Goal: Transaction & Acquisition: Purchase product/service

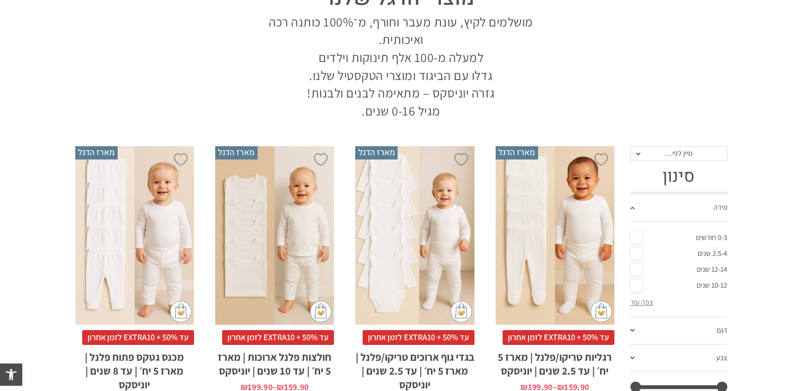
scroll to position [159, 0]
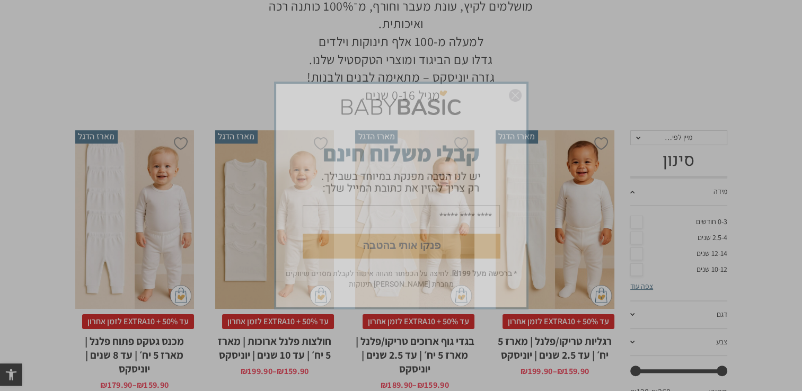
click at [199, 27] on div "פנקו אותי בהטבה * ברכישה מעל ₪199 . לחיצה על הכפתור מהווה אישור לקבלת מסרים שיו…" at bounding box center [401, 195] width 802 height 391
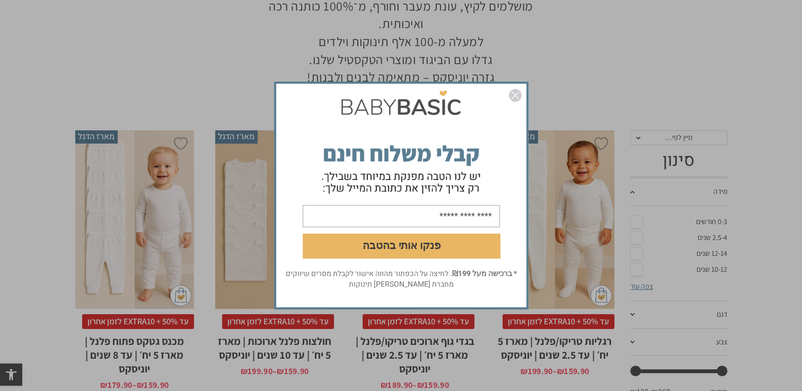
scroll to position [0, 0]
click at [512, 93] on img "סגור" at bounding box center [515, 95] width 13 height 13
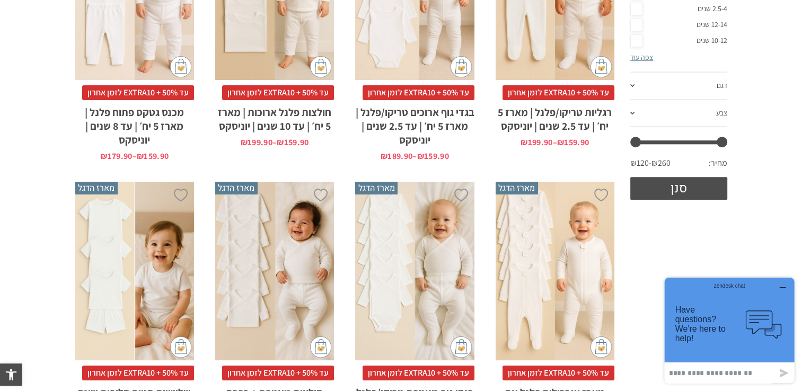
scroll to position [265, 0]
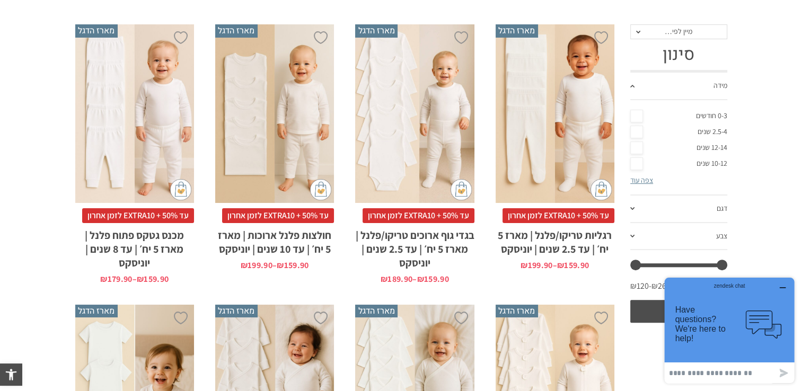
click at [407, 93] on div "x בחירת מידה 0-3m 3-6m 6-12m 12-18m 18-24m 24-30m בחירת סוג בד טריקו (עונת מעבר…" at bounding box center [414, 113] width 119 height 179
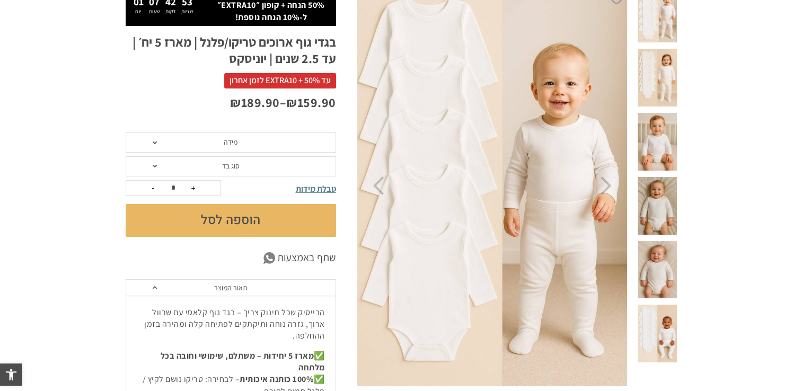
click at [293, 128] on div "₪ 159.90 – ₪ 189.90" at bounding box center [231, 113] width 211 height 39
click at [289, 147] on span "מידה" at bounding box center [231, 143] width 211 height 20
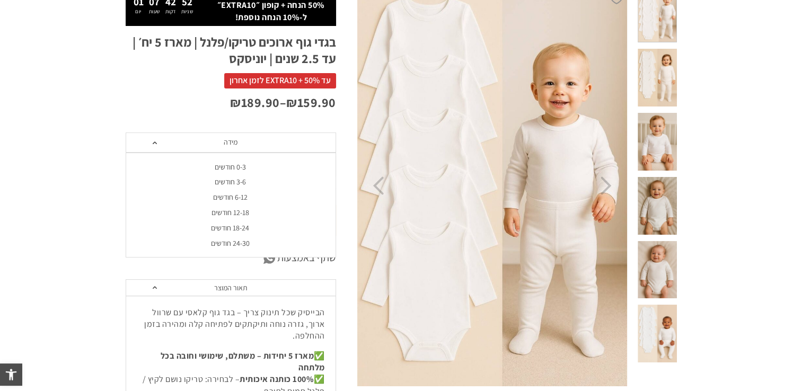
click at [253, 198] on div "6-12 חודשים" at bounding box center [230, 197] width 211 height 9
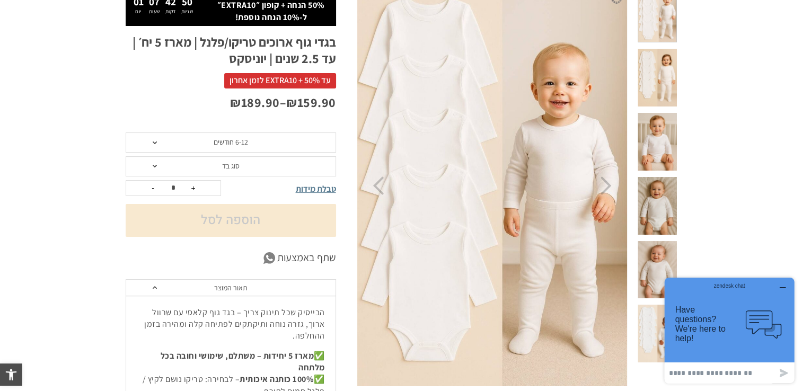
click at [251, 171] on span "סוג בד" at bounding box center [231, 166] width 211 height 20
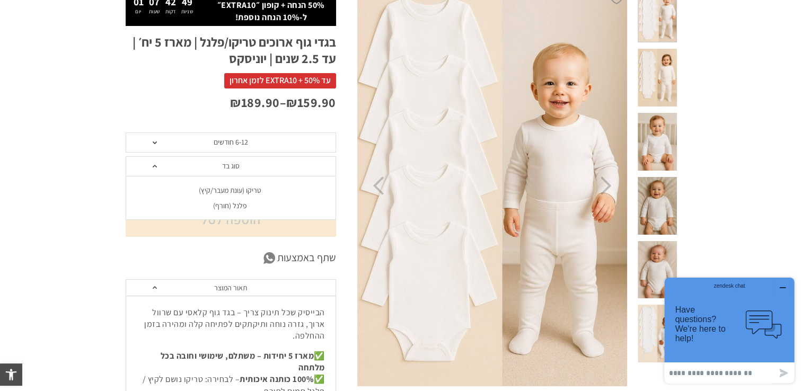
click at [248, 198] on li "פלנל (חורף)" at bounding box center [230, 205] width 211 height 15
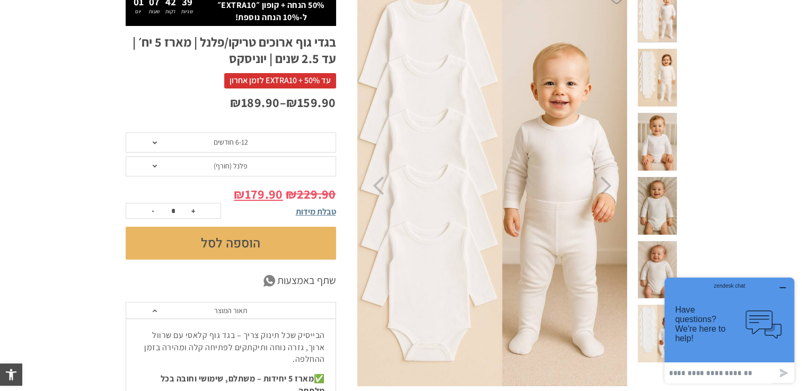
click at [240, 240] on button "הוספה לסל" at bounding box center [231, 243] width 211 height 33
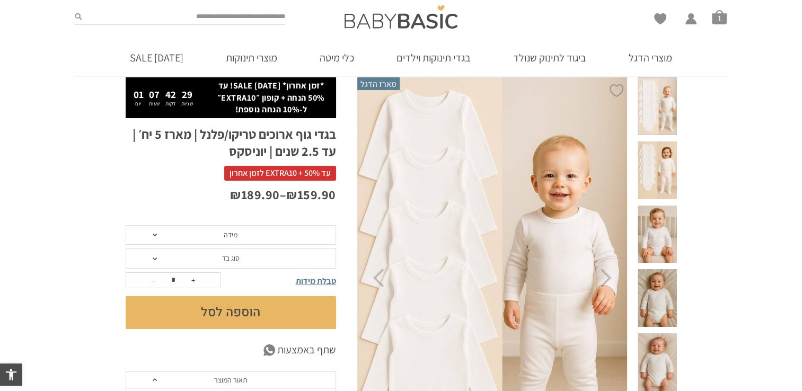
scroll to position [106, 0]
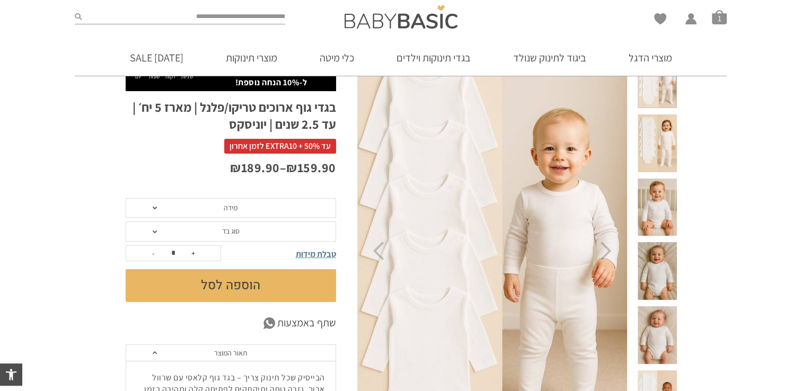
click at [231, 211] on span "מידה" at bounding box center [231, 208] width 14 height 10
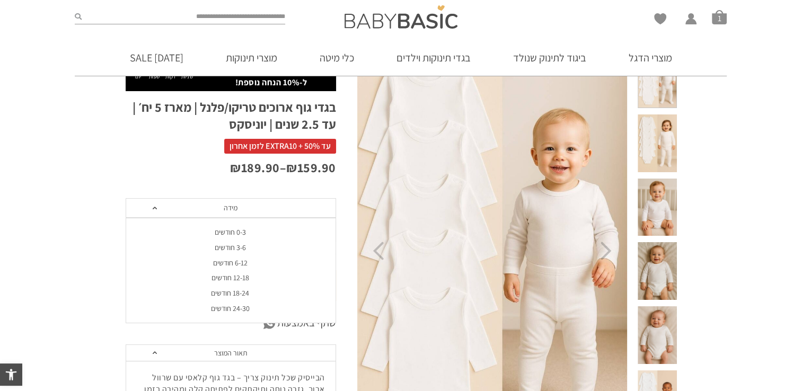
click at [231, 259] on div "6-12 חודשים" at bounding box center [230, 263] width 211 height 9
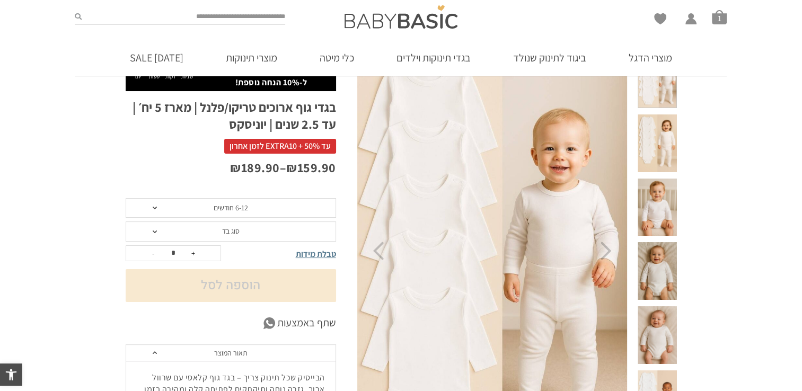
click at [234, 238] on span "סוג בד" at bounding box center [231, 232] width 211 height 20
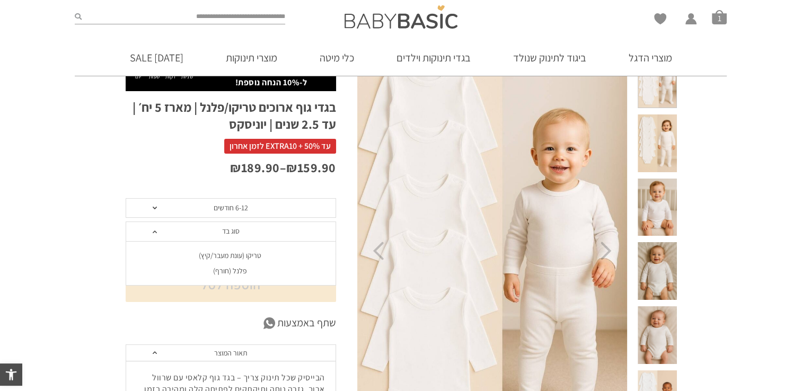
click at [239, 255] on div "טריקו (עונת מעבר/קיץ)" at bounding box center [230, 255] width 211 height 9
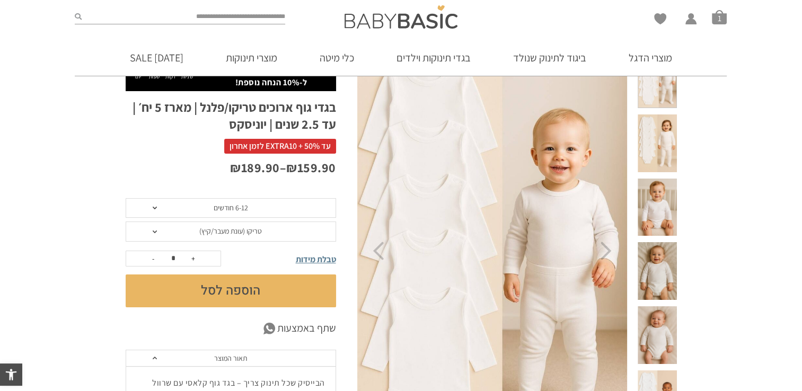
scroll to position [0, 0]
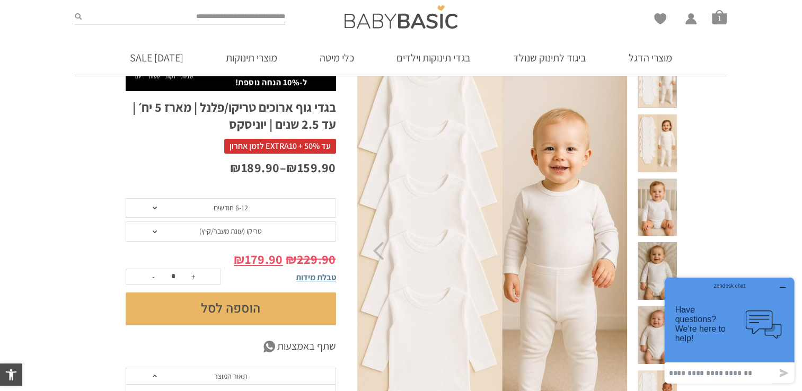
click at [662, 179] on span at bounding box center [657, 208] width 39 height 58
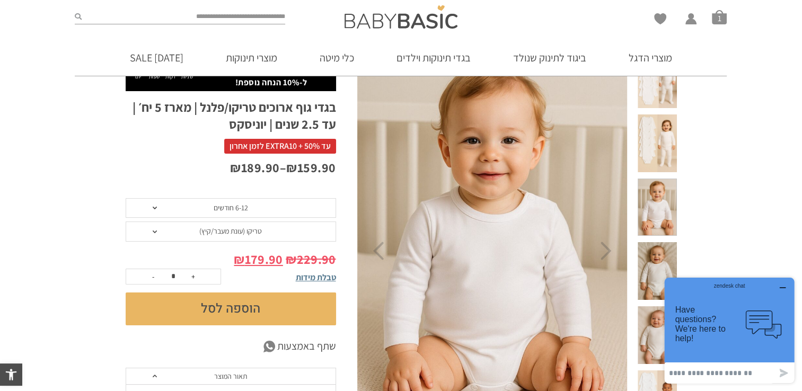
click at [658, 134] on span at bounding box center [657, 144] width 39 height 58
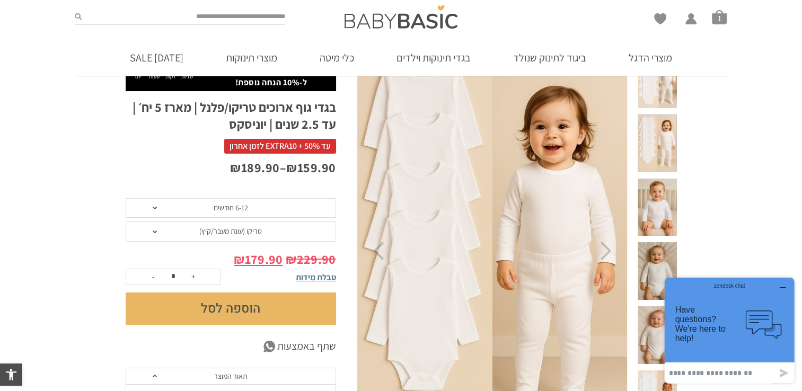
click at [654, 242] on span at bounding box center [657, 271] width 39 height 58
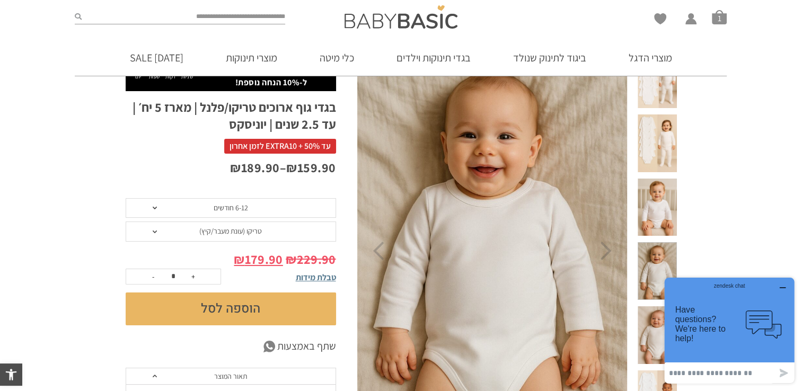
click at [274, 313] on button "הוספה לסל" at bounding box center [231, 309] width 211 height 33
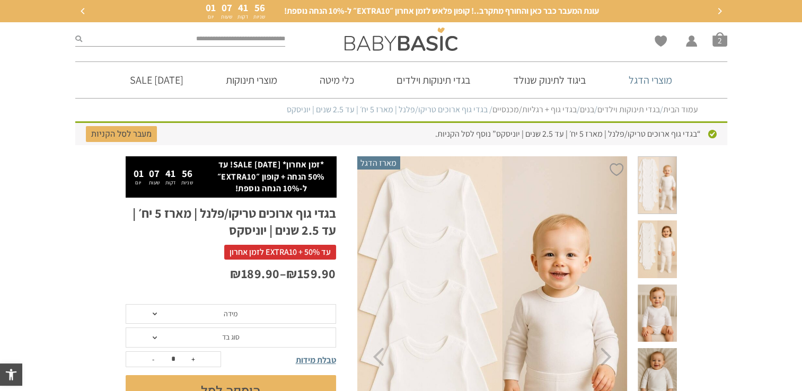
click at [650, 84] on link "מוצרי הדגל" at bounding box center [650, 80] width 75 height 36
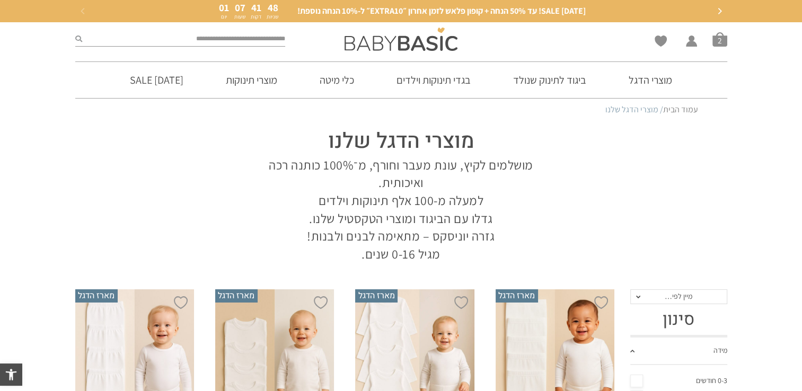
scroll to position [53, 0]
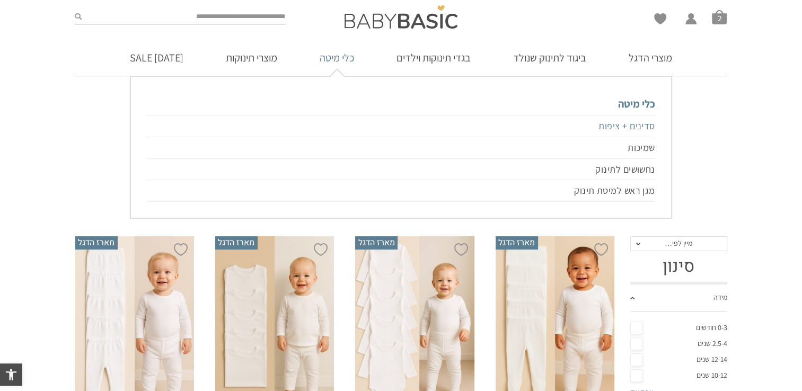
click at [621, 130] on link "סדינים + ציפות" at bounding box center [401, 126] width 508 height 22
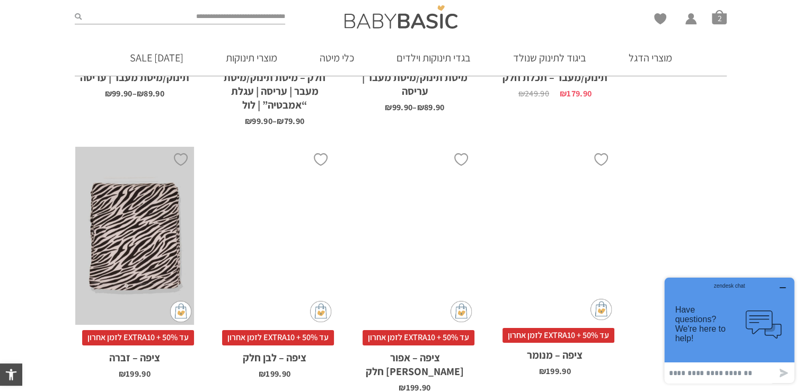
scroll to position [3256, 0]
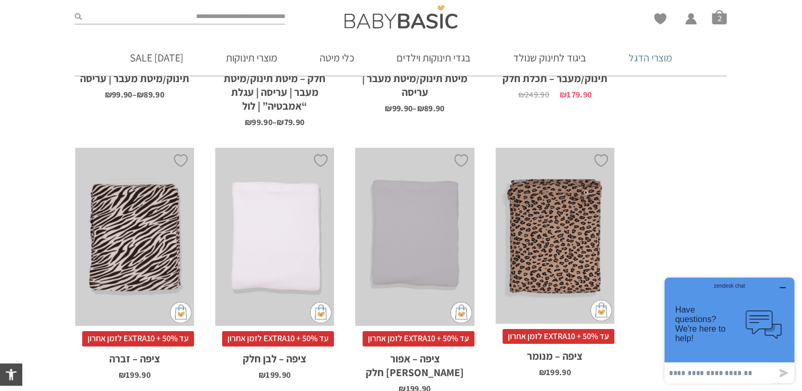
click at [638, 60] on link "מוצרי הדגל" at bounding box center [650, 58] width 75 height 36
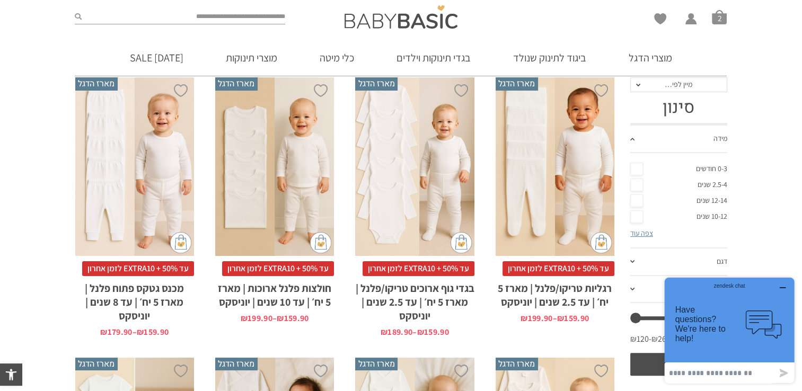
click at [138, 217] on div "x בחירת מידה 3-6m 6-12m 12-18m 18-24m 24-30m 2-5-4-שנים 4-6y 6-8-שנים" at bounding box center [134, 166] width 119 height 179
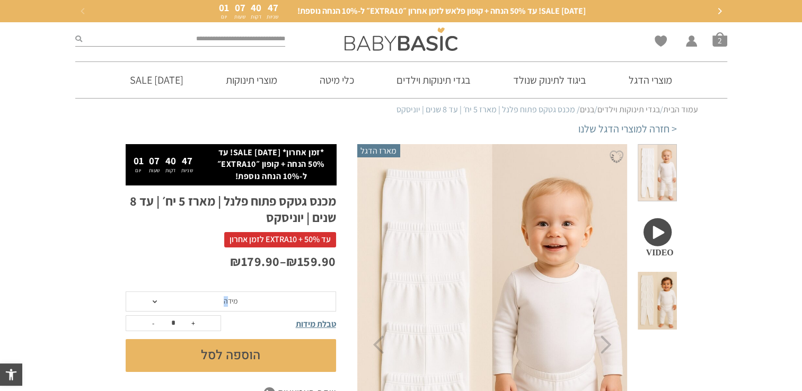
click at [226, 299] on span "מידה" at bounding box center [231, 301] width 14 height 10
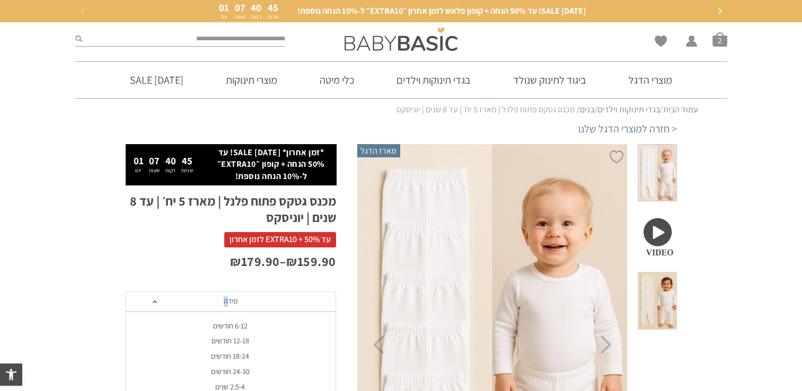
drag, startPoint x: 226, startPoint y: 299, endPoint x: 233, endPoint y: 328, distance: 30.0
click at [233, 328] on div "6-12 חודשים" at bounding box center [230, 326] width 211 height 9
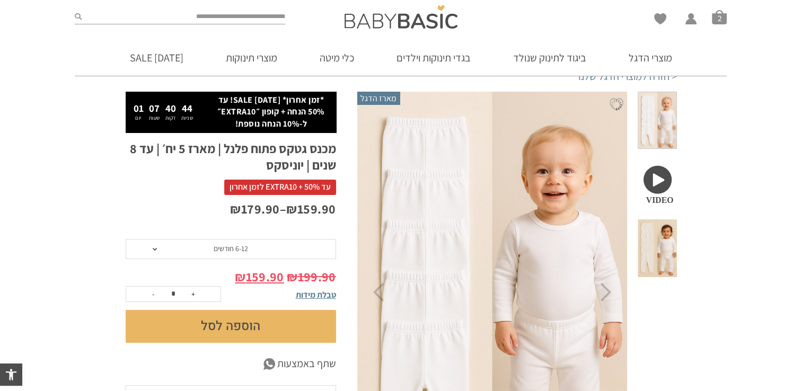
scroll to position [53, 0]
click at [214, 330] on button "הוספה לסל" at bounding box center [231, 326] width 211 height 33
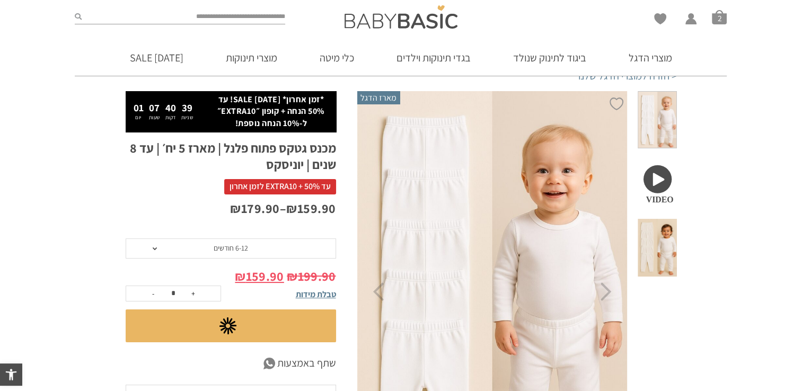
scroll to position [0, 0]
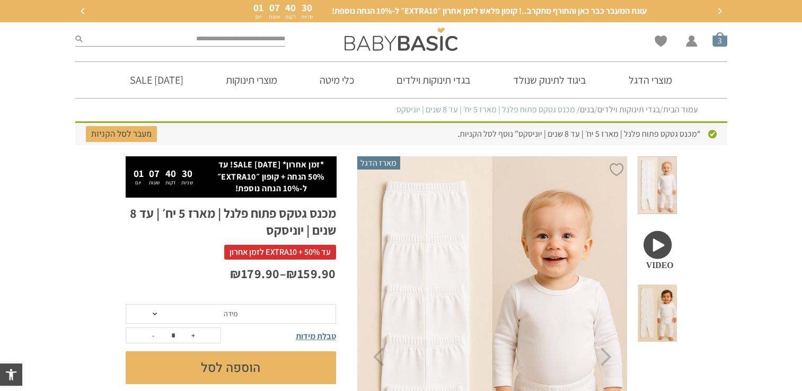
click at [720, 38] on span "סל קניות" at bounding box center [720, 39] width 15 height 15
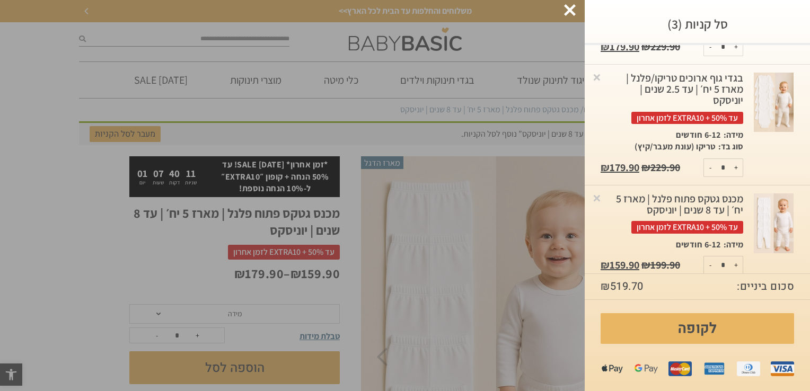
scroll to position [148, 0]
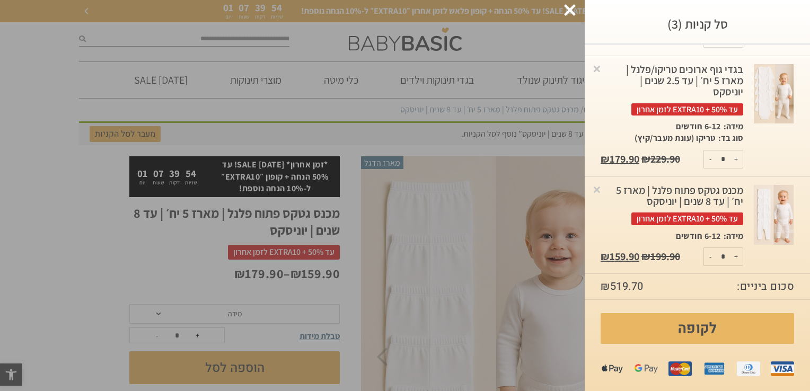
click at [676, 192] on div "מכנס גטקס פתוח פלנל | מארז 5 יח׳ | עד 8 שנים | יוניסקס עד 50% + EXTRA10 לזמן אח…" at bounding box center [672, 205] width 143 height 40
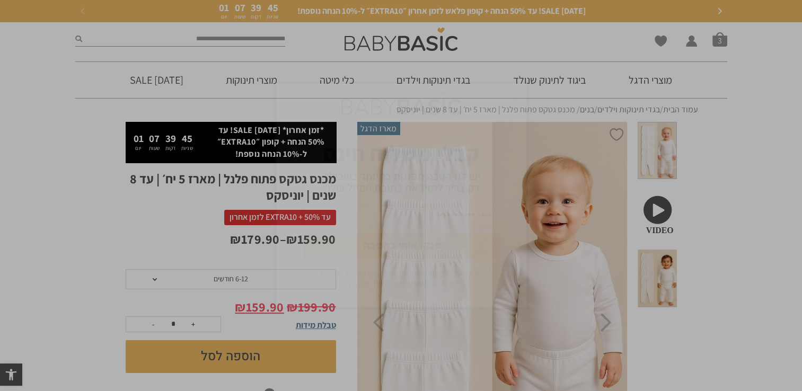
click at [719, 41] on div "פנקו אותי בהטבה לחיצה על הכפתור מהווה אישור לקבלת מסרים שיווקים מחברת אריה בגדי…" at bounding box center [401, 195] width 802 height 391
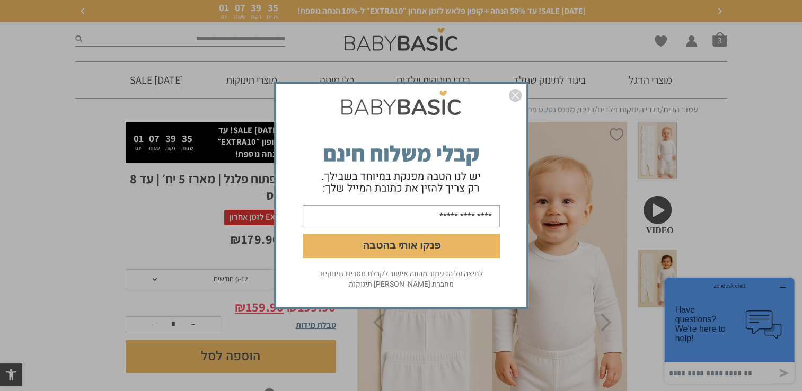
click at [511, 93] on img "סגור" at bounding box center [515, 95] width 13 height 13
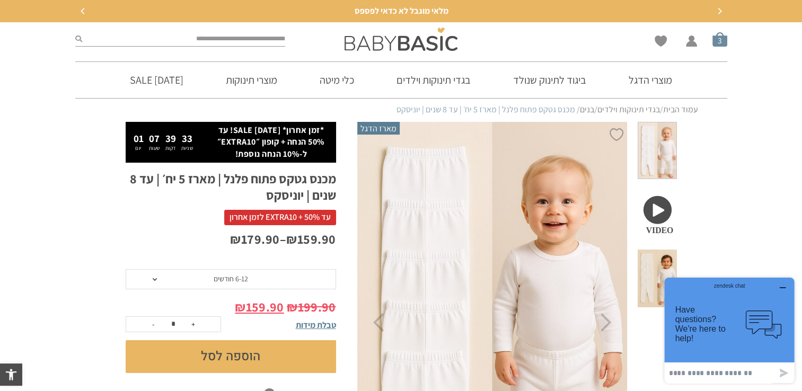
click at [724, 38] on span "סל קניות" at bounding box center [720, 39] width 15 height 15
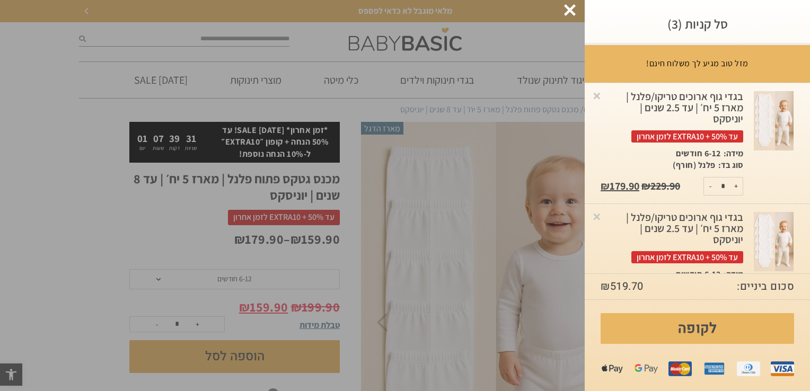
click at [681, 98] on div "בגדי גוף ארוכים טריקו/פלנל | מארז 5 יח׳ | עד 2.5 שנים | יוניסקס עד 50% + EXTRA1…" at bounding box center [672, 116] width 143 height 51
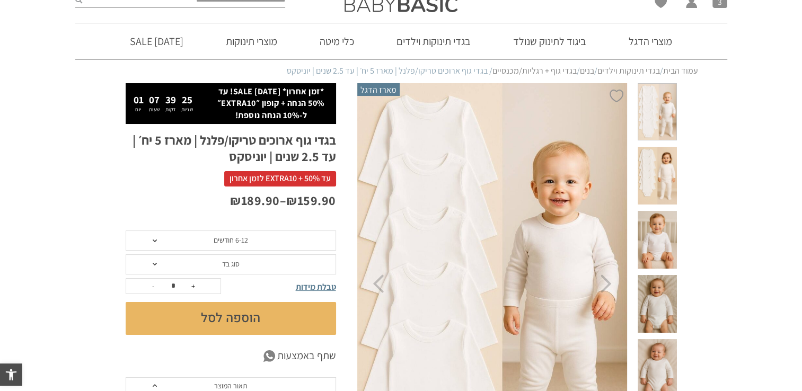
scroll to position [106, 0]
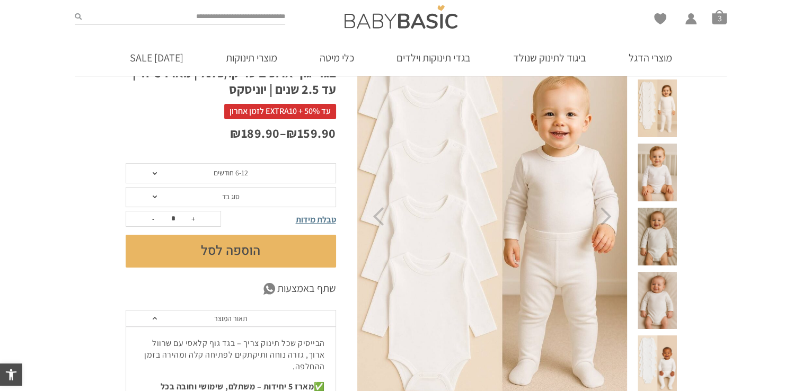
click at [672, 272] on span at bounding box center [657, 301] width 39 height 58
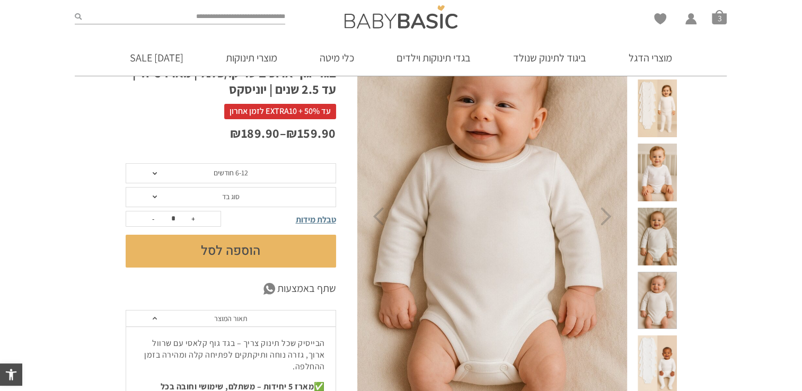
scroll to position [0, 0]
click at [647, 208] on span at bounding box center [657, 237] width 39 height 58
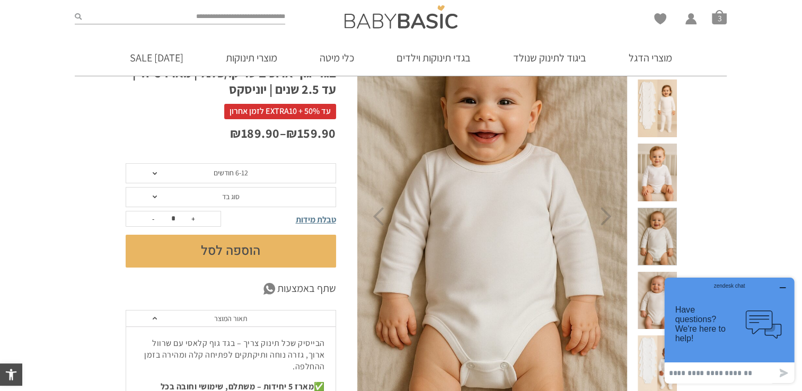
click at [659, 272] on span at bounding box center [657, 301] width 39 height 58
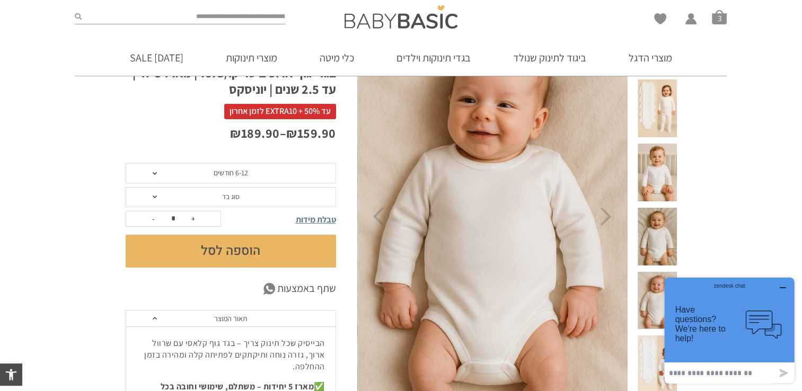
click at [537, 177] on img at bounding box center [493, 216] width 271 height 407
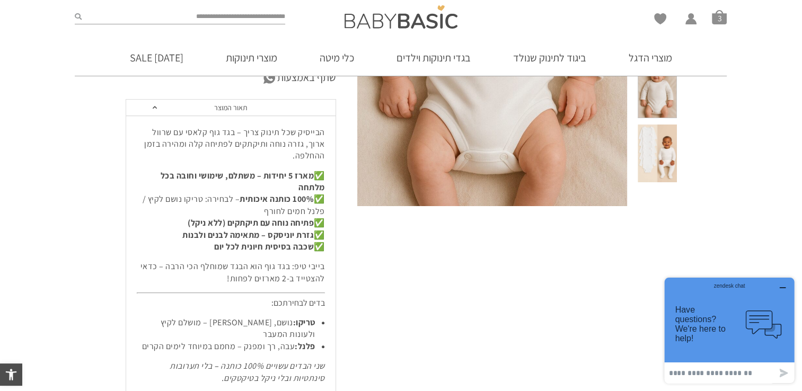
scroll to position [265, 0]
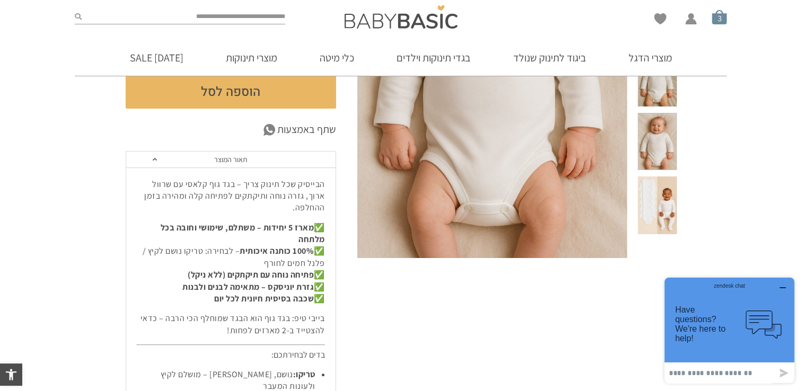
drag, startPoint x: 732, startPoint y: 20, endPoint x: 720, endPoint y: 22, distance: 12.9
click at [731, 20] on section "Wishlist החשבון שלי החשבון שלי הזמנות פרטי חשבון סל קניות 3" at bounding box center [401, 19] width 802 height 39
click at [720, 22] on span "סל קניות" at bounding box center [719, 17] width 15 height 15
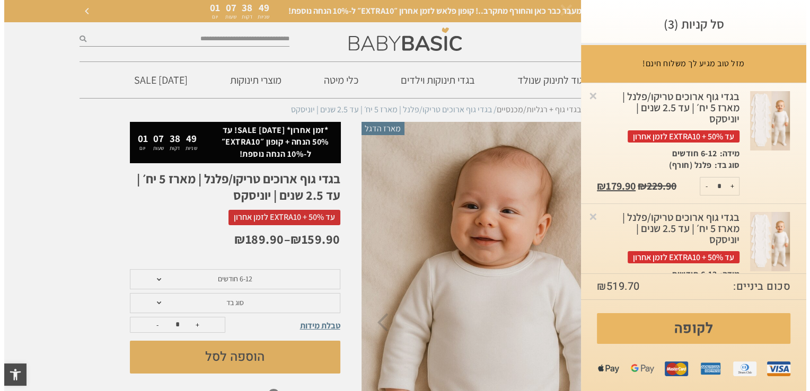
scroll to position [0, 0]
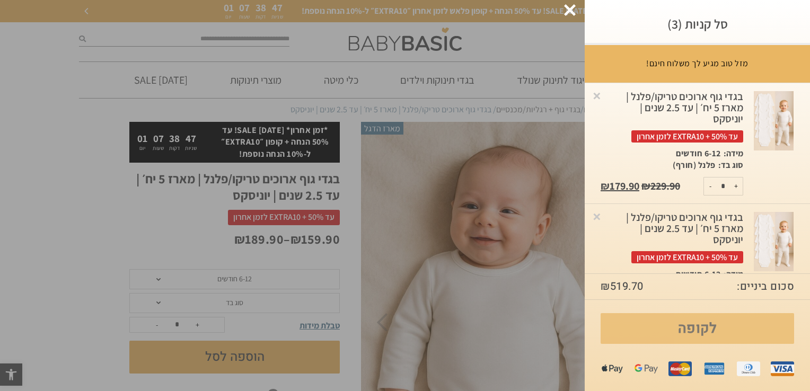
click at [733, 326] on link "לקופה" at bounding box center [698, 328] width 194 height 31
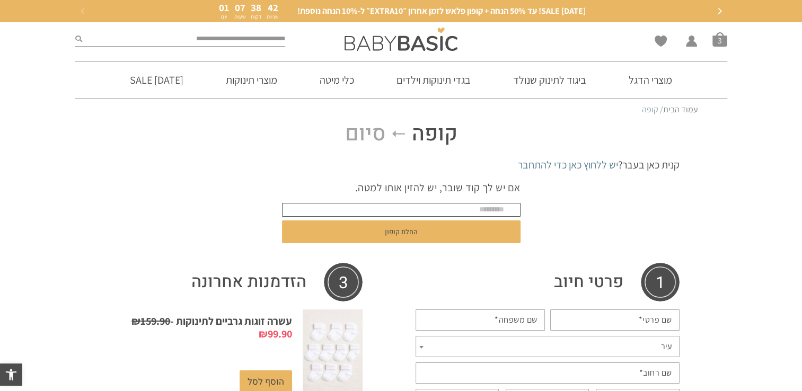
click at [481, 212] on input "text" at bounding box center [401, 210] width 239 height 14
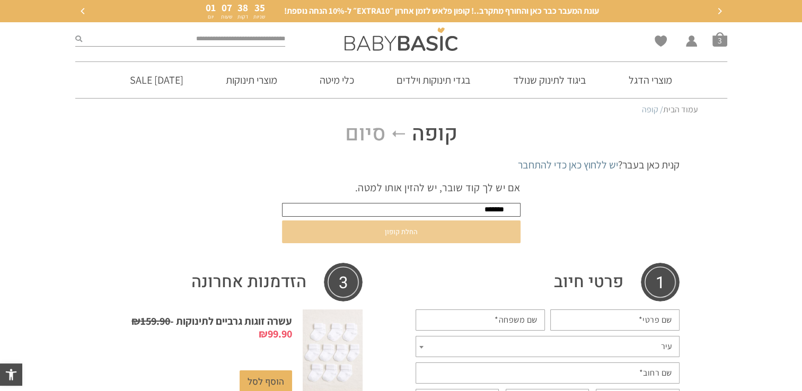
type input "*******"
click at [478, 229] on button "החלת קופון" at bounding box center [401, 232] width 239 height 23
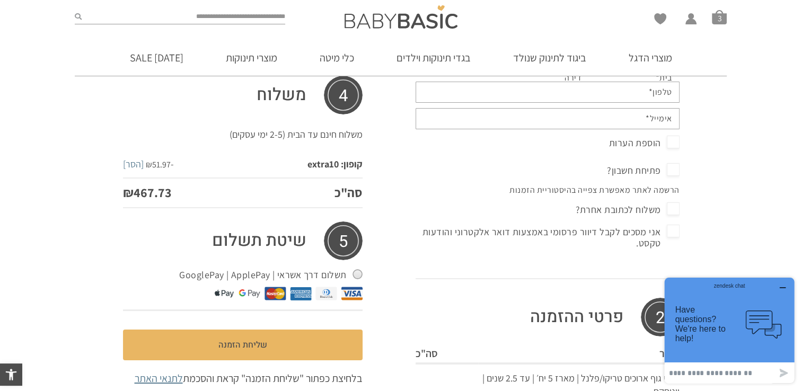
scroll to position [424, 0]
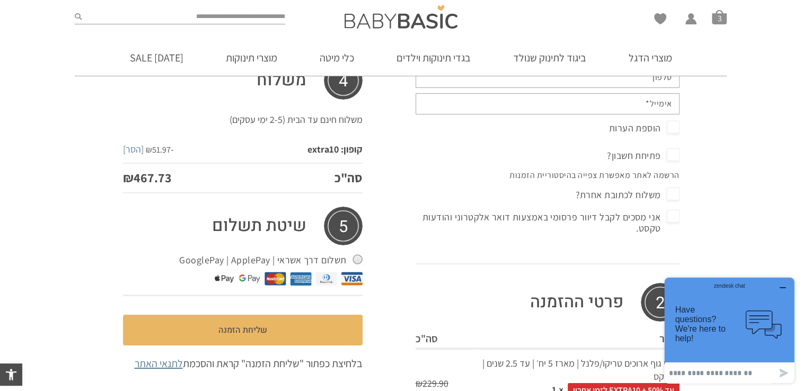
click at [671, 209] on span "אני מסכים לקבל דיוור פרסומי באמצעות דואר אלקטרוני והודעות טקסט." at bounding box center [548, 223] width 264 height 28
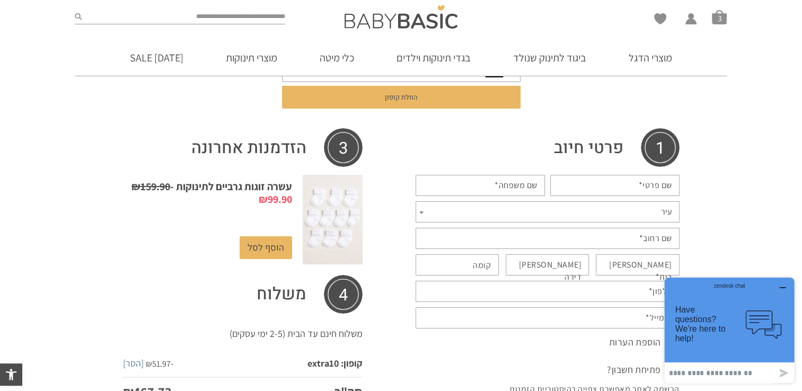
scroll to position [147, 0]
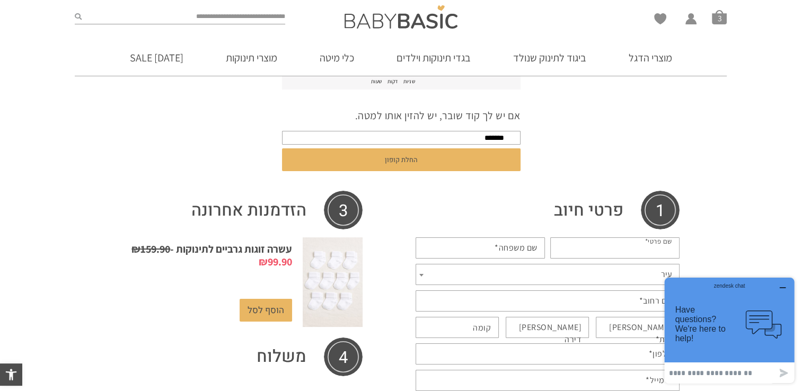
click at [614, 241] on input "שם פרטי *" at bounding box center [614, 248] width 129 height 21
type input "***"
type input "*******"
type input "**********"
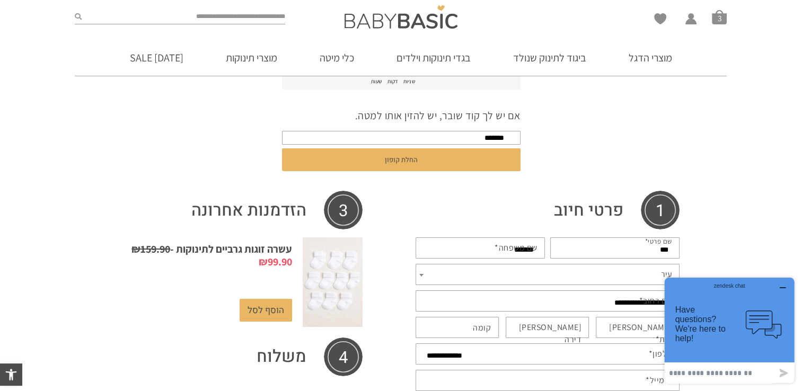
type input "**********"
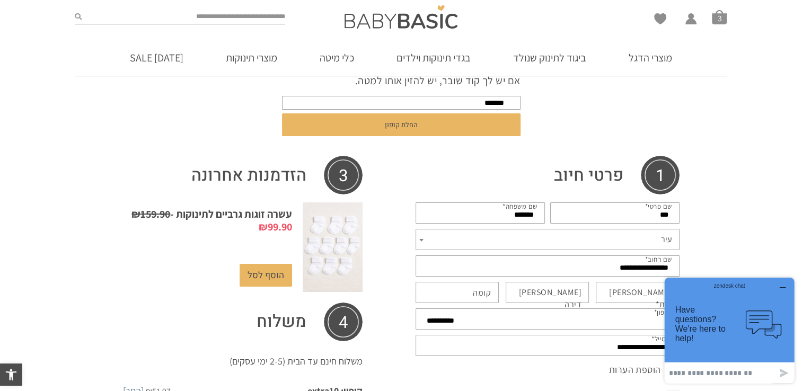
scroll to position [200, 0]
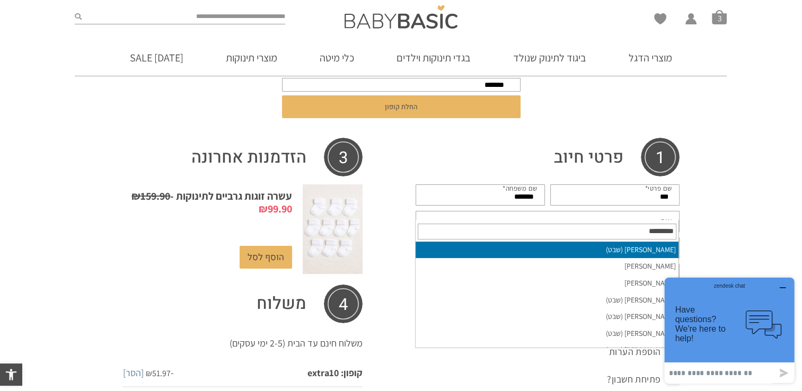
click at [493, 211] on span "עיר" at bounding box center [548, 221] width 264 height 21
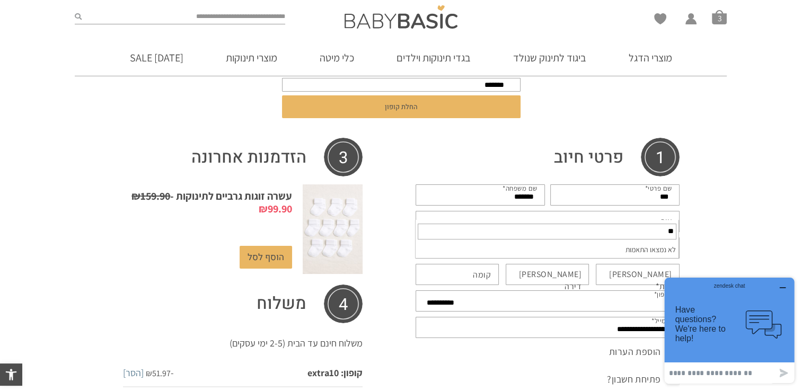
type input "*"
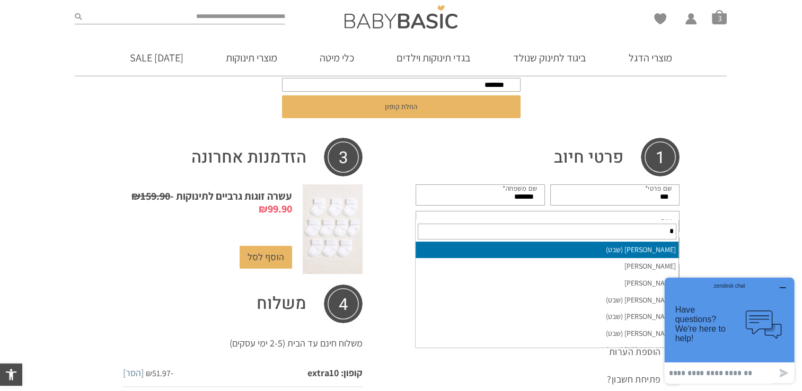
type input "*"
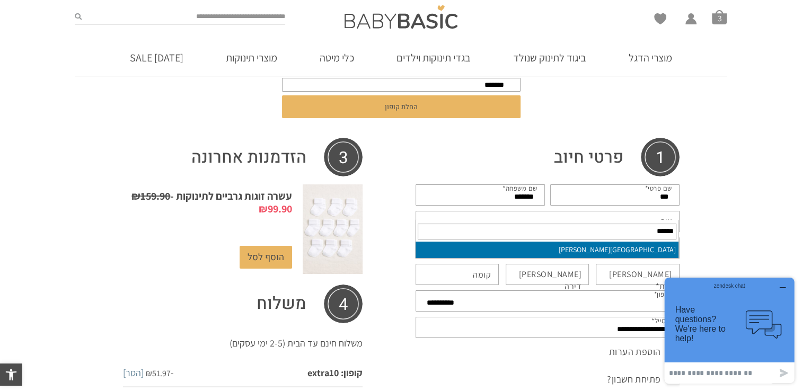
type input "******"
select select "*********"
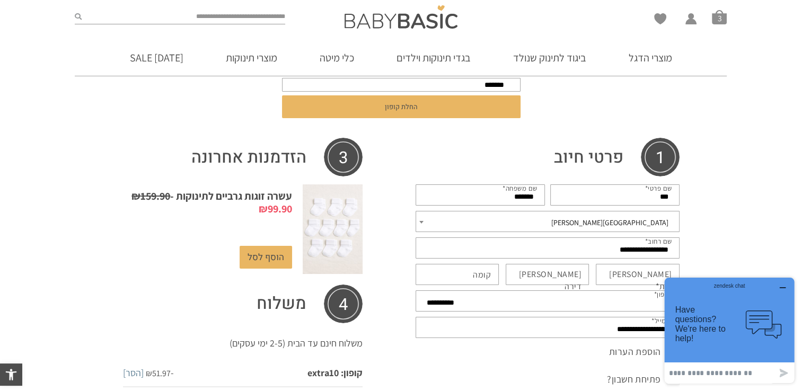
click at [635, 266] on input "מס בית *" at bounding box center [638, 274] width 84 height 21
click at [627, 242] on input "**********" at bounding box center [548, 248] width 264 height 21
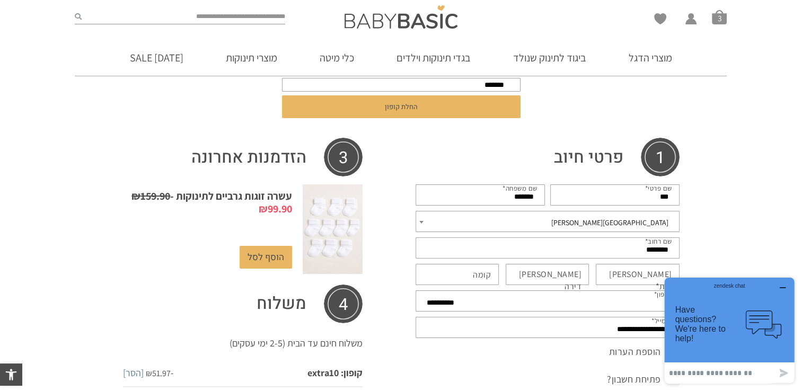
type input "********"
click at [628, 264] on input "מס בית *" at bounding box center [638, 274] width 84 height 21
type input "**"
click at [571, 269] on label "מס דירה (אופציונלי)" at bounding box center [543, 281] width 80 height 24
click at [571, 267] on input "מס דירה (אופציונלי)" at bounding box center [548, 274] width 84 height 21
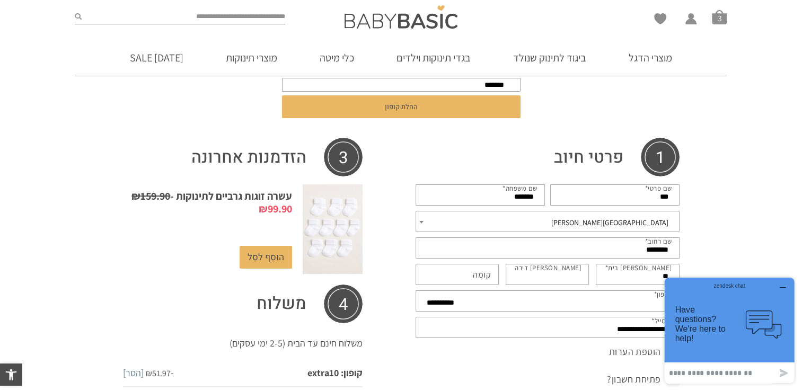
type input "*"
click at [476, 269] on label "קומה (אופציונלי)" at bounding box center [482, 275] width 18 height 12
click at [476, 266] on input "קומה (אופציונלי)" at bounding box center [458, 274] width 84 height 21
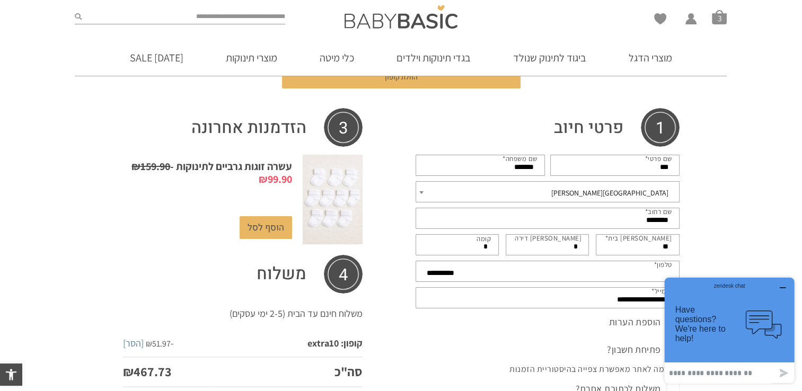
scroll to position [253, 0]
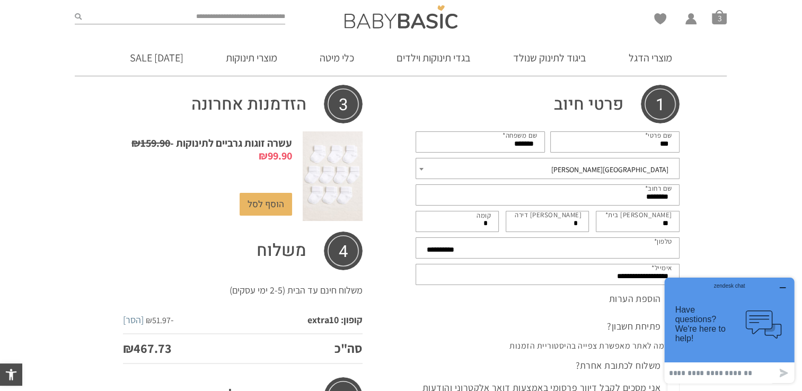
type input "*"
click at [450, 238] on input "**********" at bounding box center [548, 248] width 264 height 21
type input "*"
type input "**********"
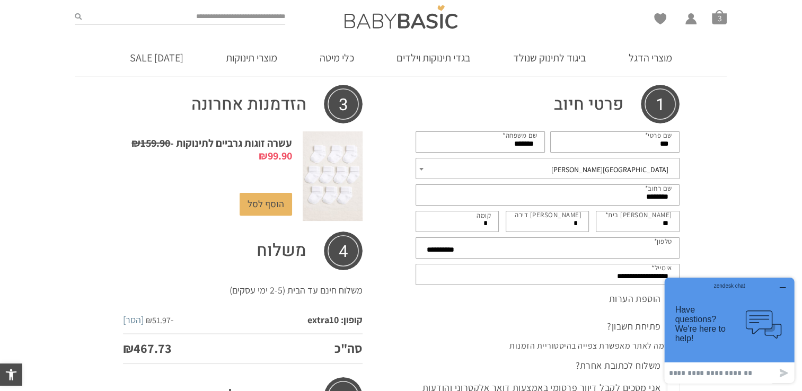
click at [460, 265] on input "**********" at bounding box center [548, 274] width 264 height 21
click at [547, 273] on input "***" at bounding box center [548, 274] width 264 height 21
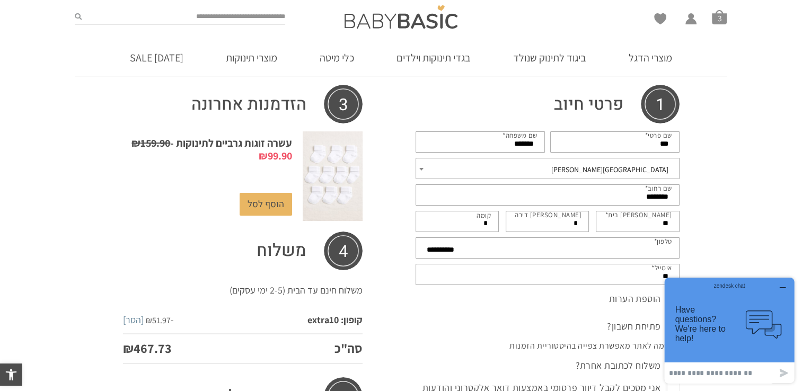
type input "*"
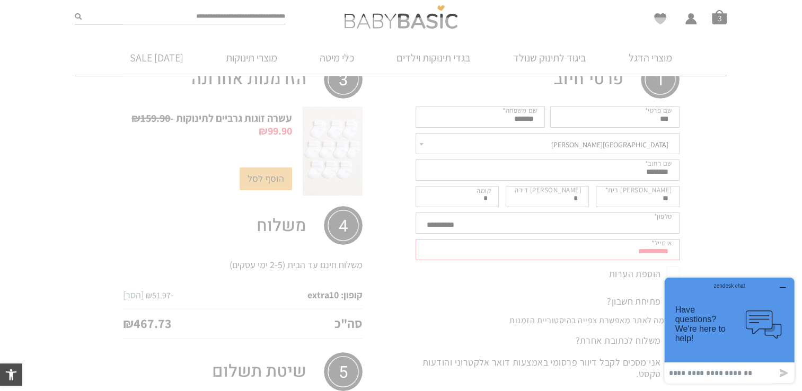
click at [638, 213] on div at bounding box center [401, 389] width 557 height 744
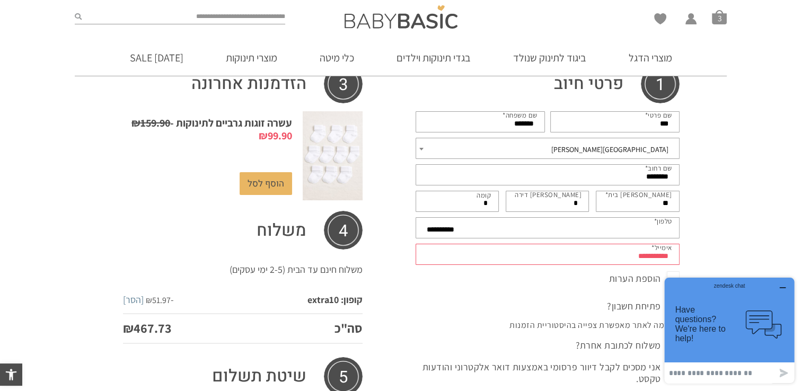
scroll to position [308, 0]
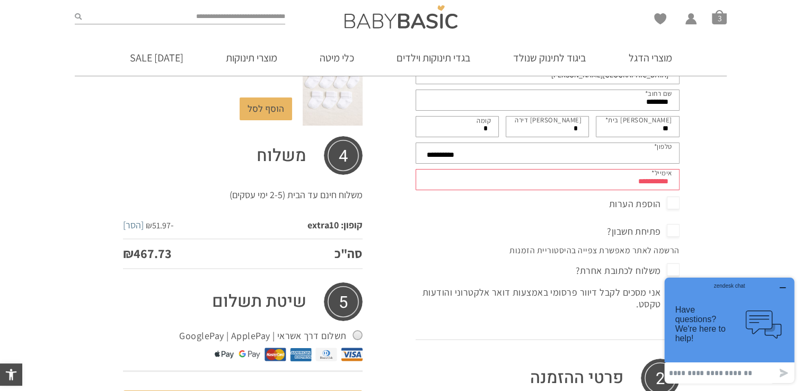
click at [627, 181] on input "**********" at bounding box center [548, 179] width 264 height 21
type input "**********"
click at [719, 159] on div "**********" at bounding box center [401, 253] width 802 height 878
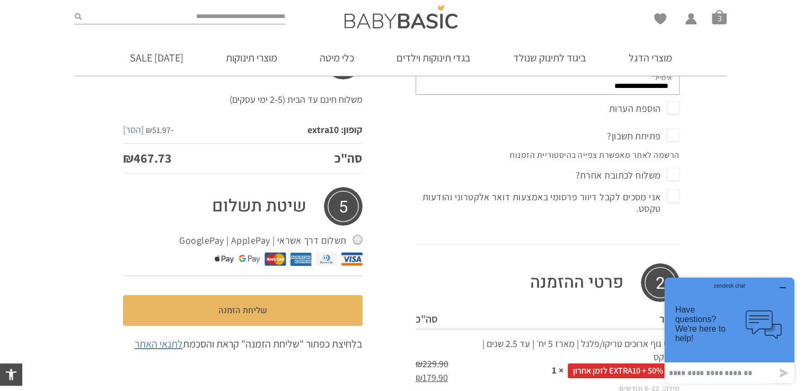
scroll to position [414, 0]
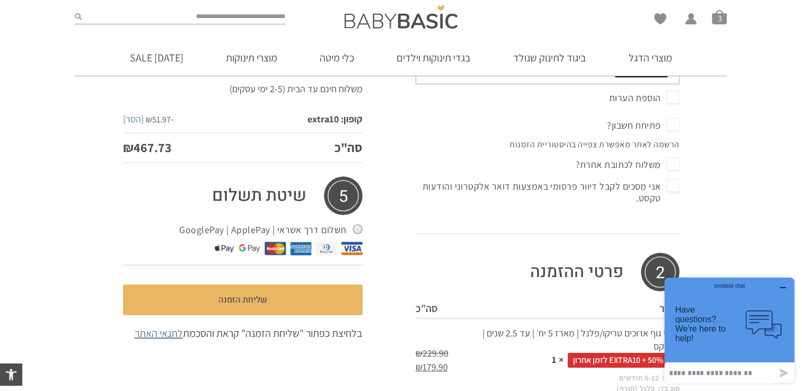
click at [611, 98] on span "הוספת הערות" at bounding box center [644, 98] width 71 height 17
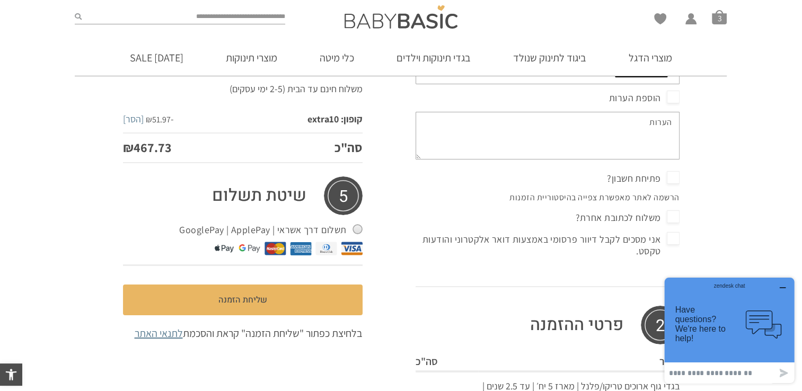
click at [611, 98] on span "הוספת הערות" at bounding box center [644, 98] width 71 height 17
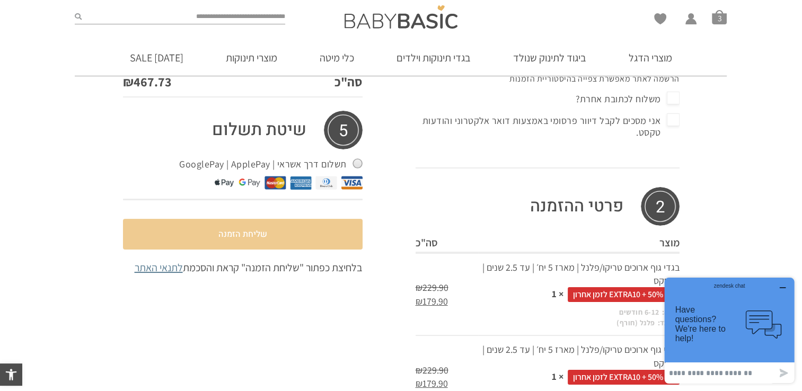
scroll to position [489, 0]
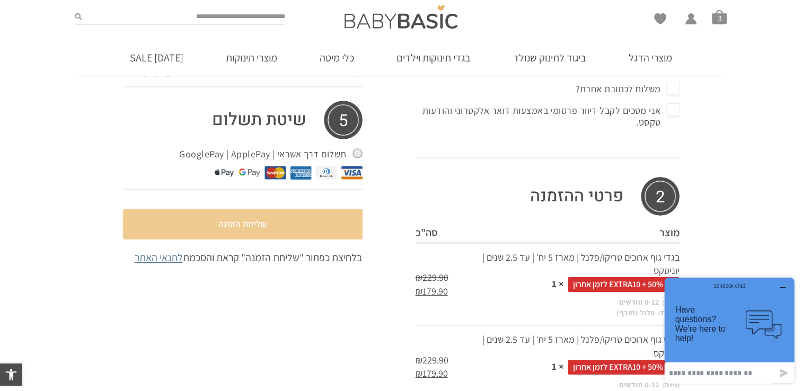
click at [269, 216] on button "שליחת הזמנה" at bounding box center [243, 224] width 240 height 31
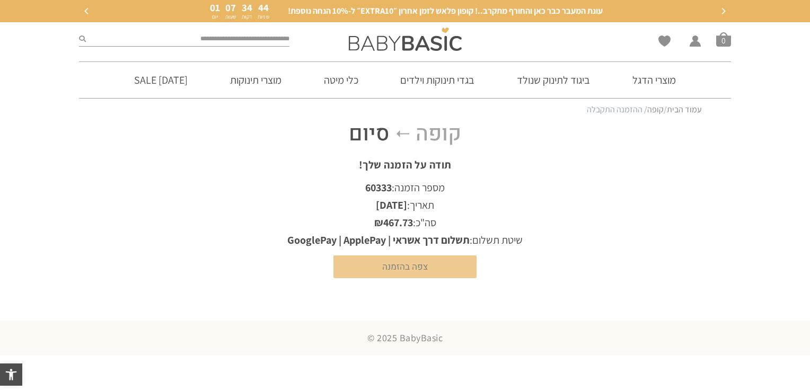
click at [385, 267] on link "צפה בהזמנה" at bounding box center [405, 267] width 143 height 23
